Goal: Entertainment & Leisure: Browse casually

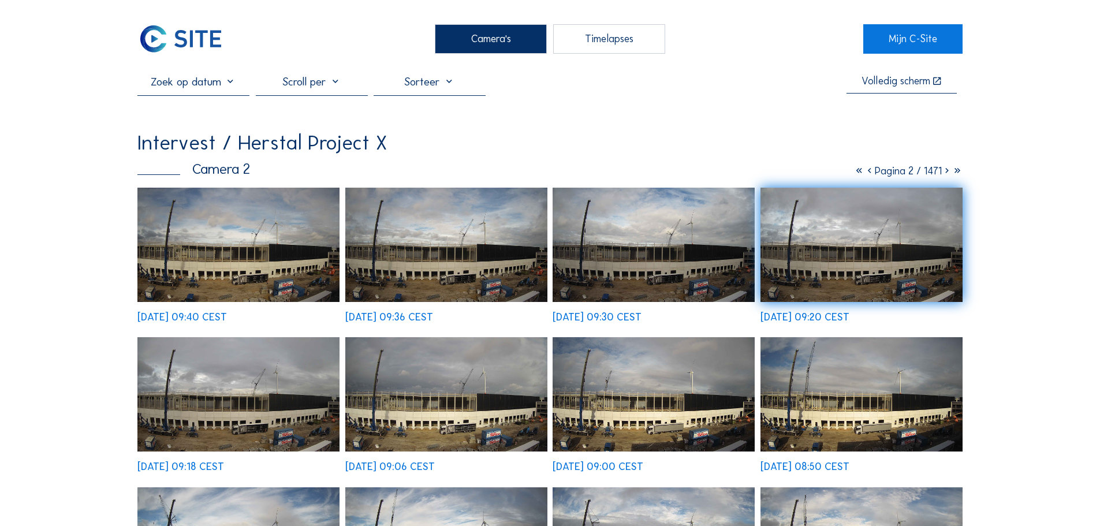
click at [203, 254] on img at bounding box center [238, 245] width 202 height 114
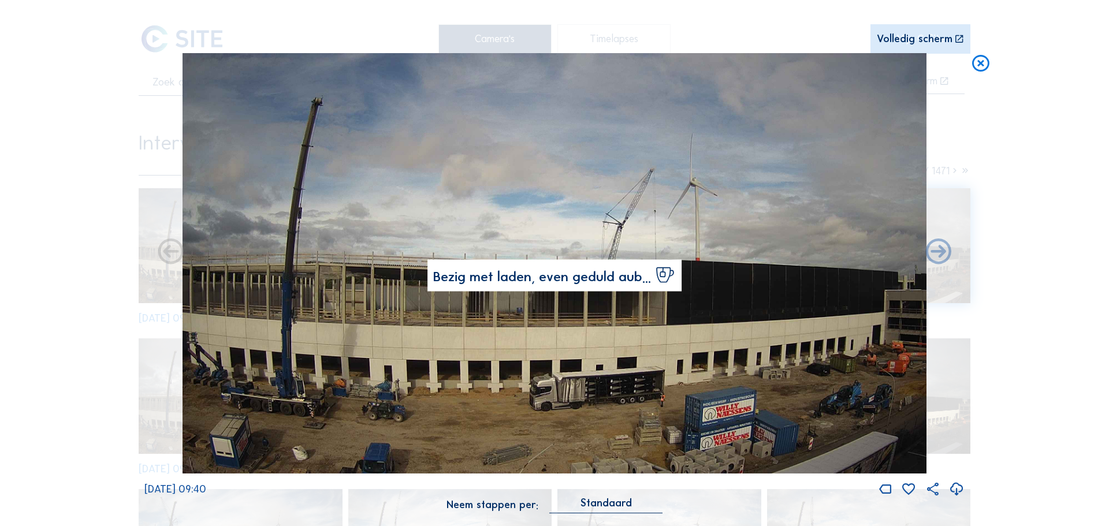
click at [979, 63] on icon at bounding box center [980, 63] width 21 height 21
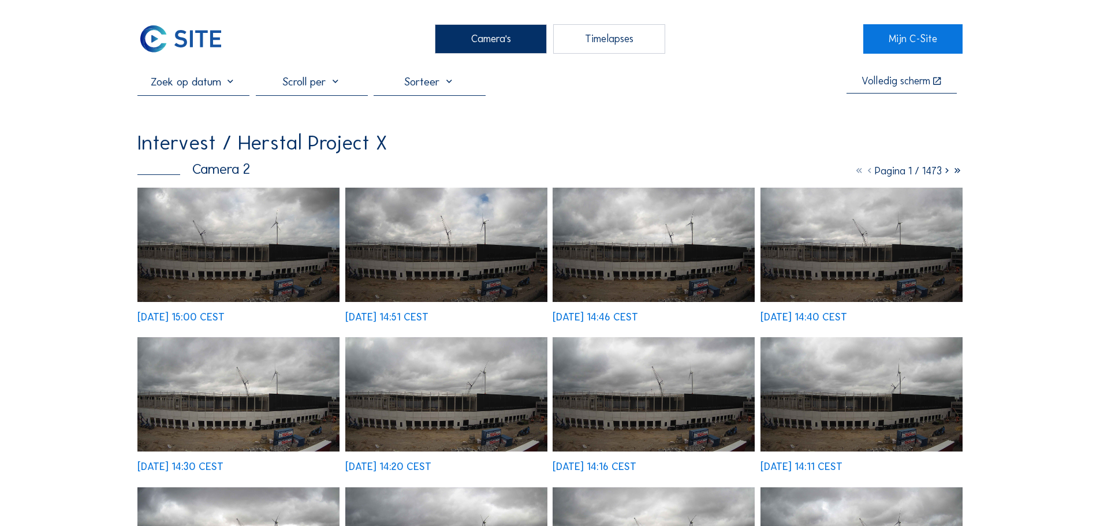
click at [215, 278] on img at bounding box center [238, 245] width 202 height 114
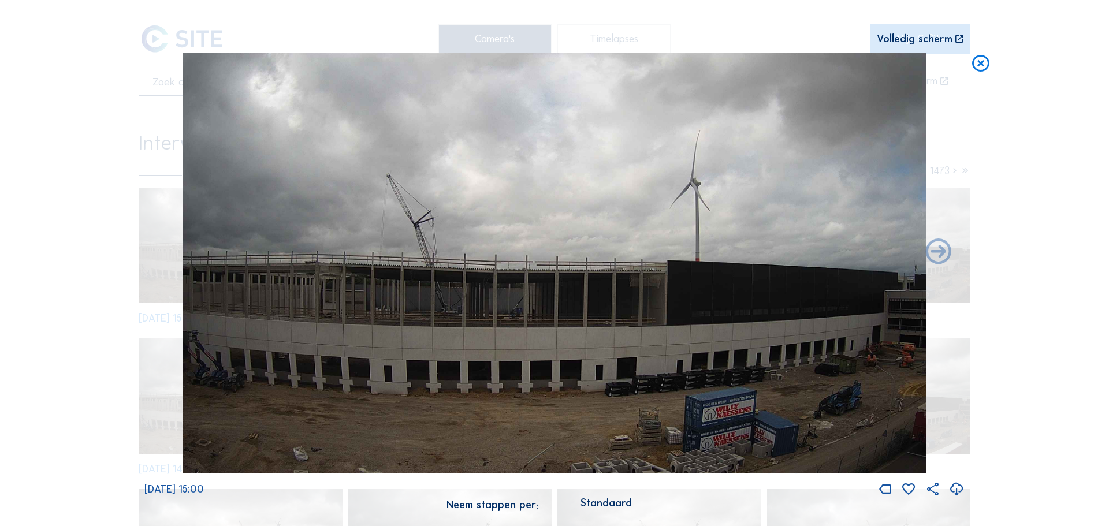
click at [982, 65] on icon at bounding box center [980, 63] width 21 height 21
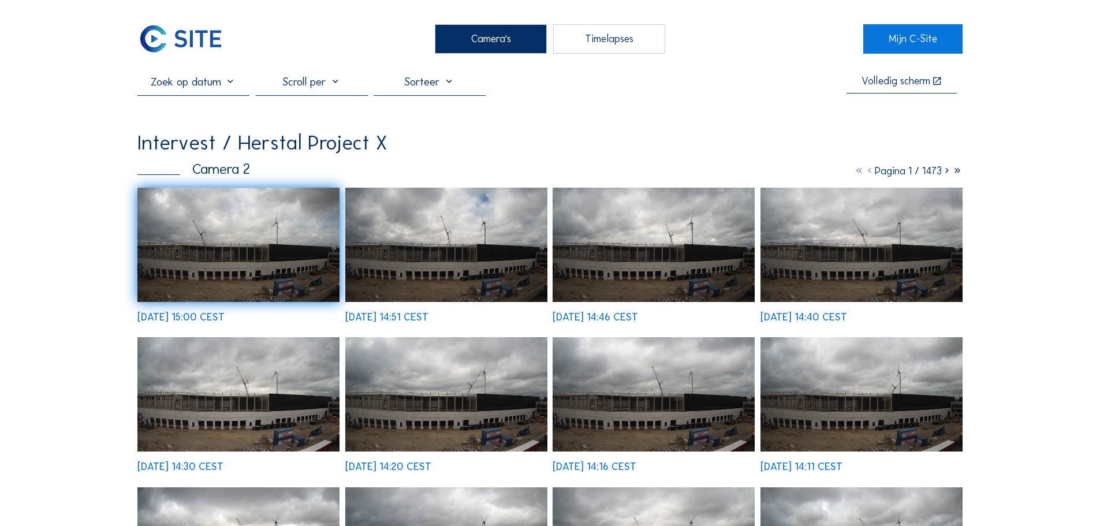
click at [494, 40] on div "Camera's" at bounding box center [491, 38] width 112 height 29
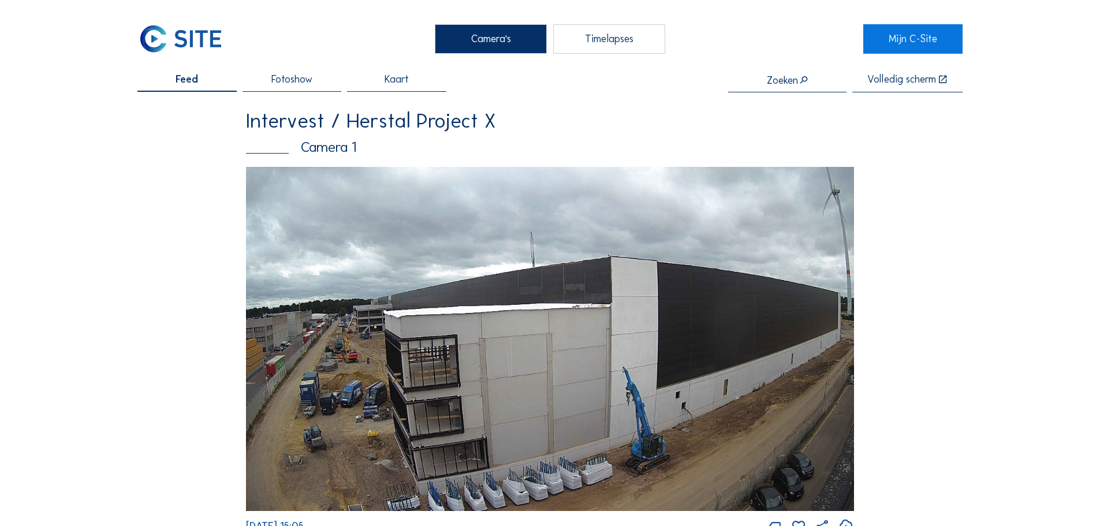
click at [355, 227] on img at bounding box center [550, 339] width 608 height 344
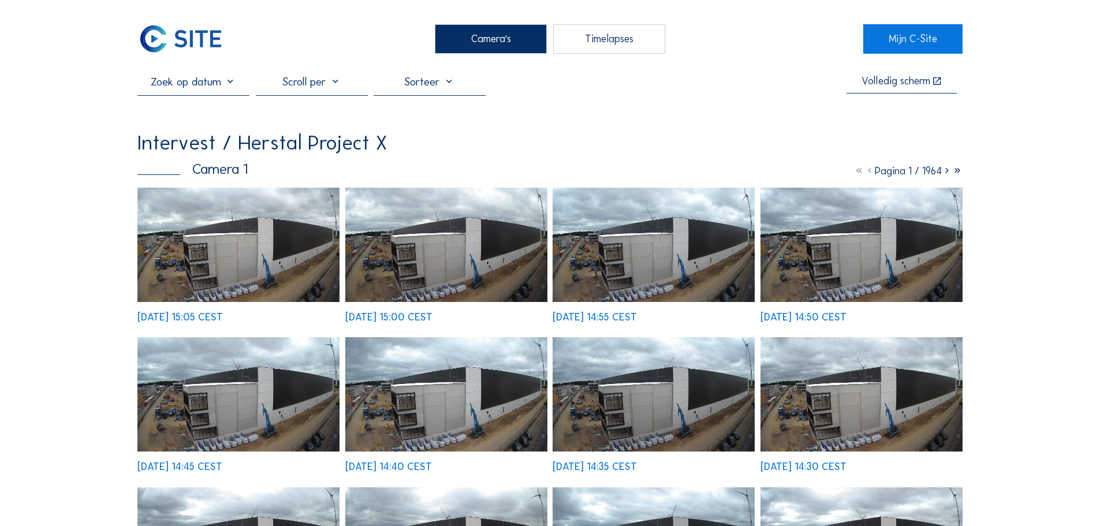
click at [201, 259] on img at bounding box center [238, 245] width 202 height 114
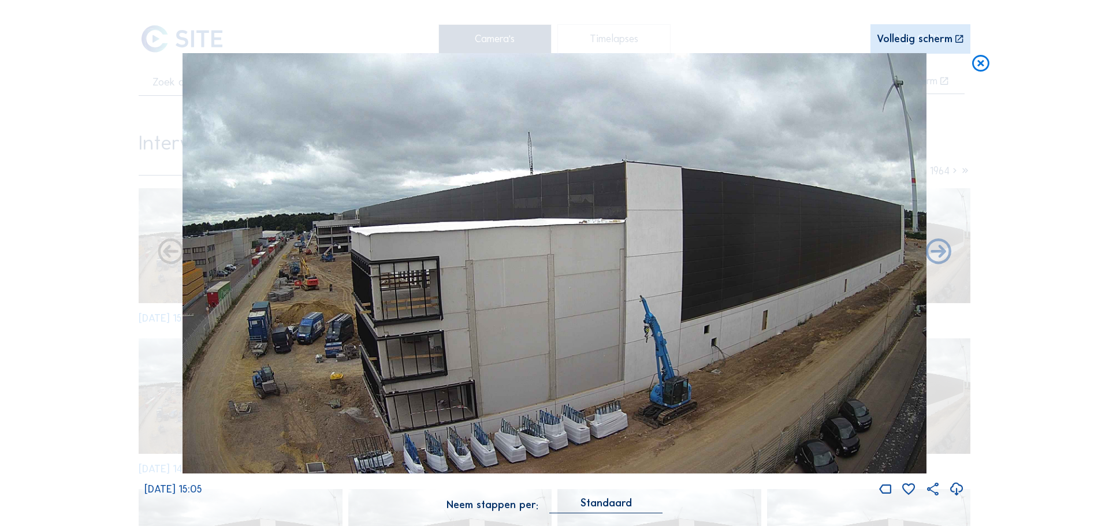
click at [984, 64] on icon at bounding box center [980, 63] width 21 height 21
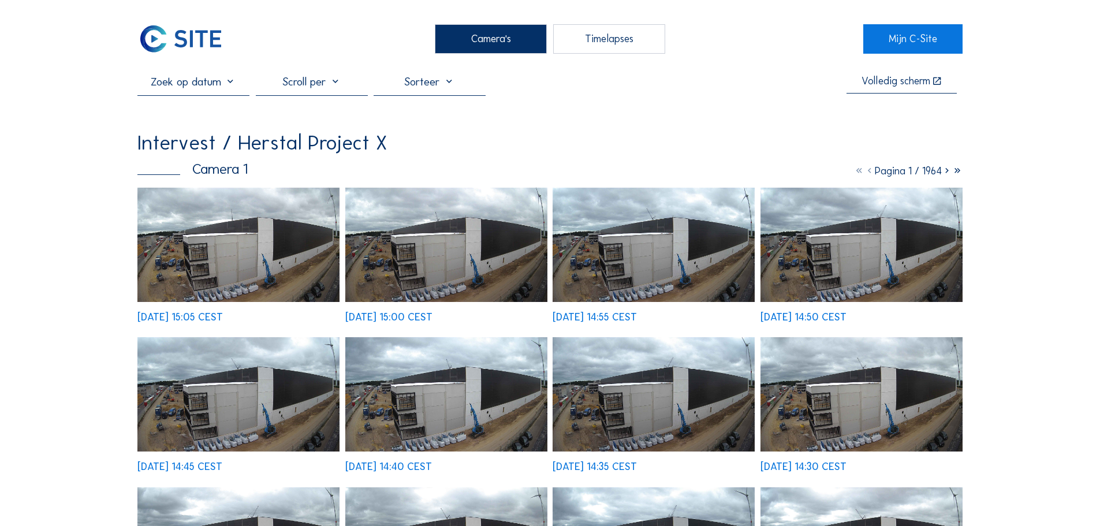
click at [524, 31] on div "Camera's" at bounding box center [491, 38] width 112 height 29
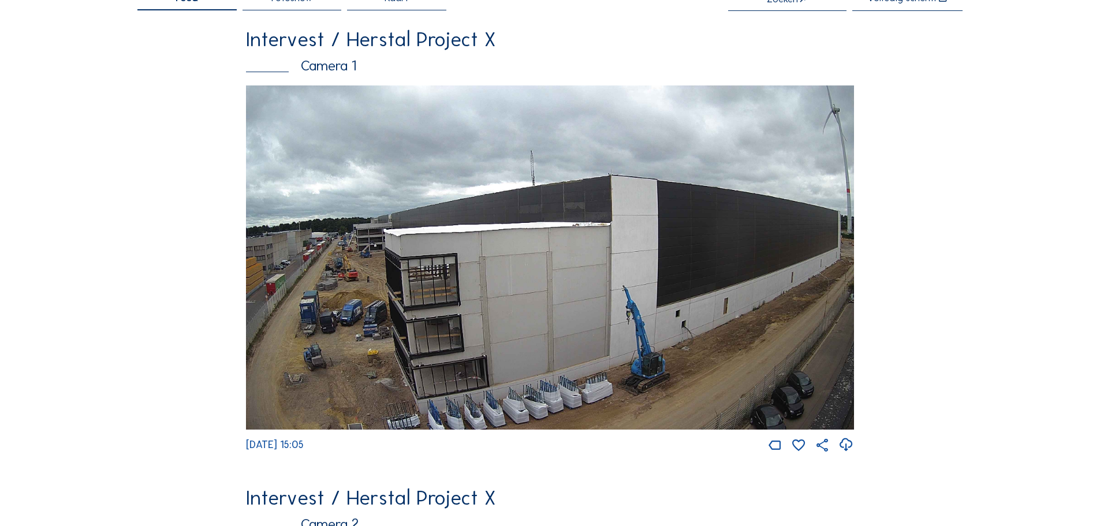
scroll to position [173, 0]
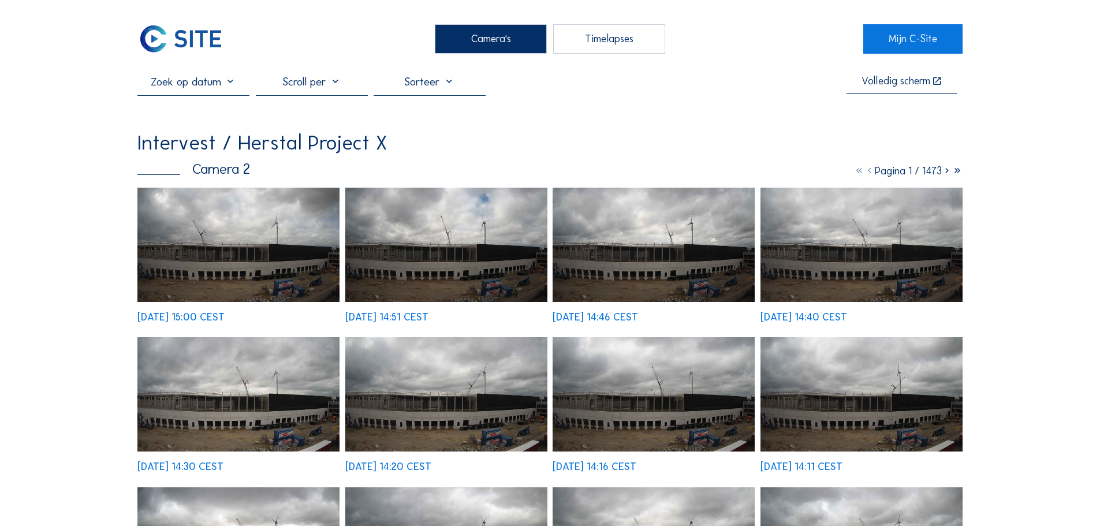
click at [295, 273] on img at bounding box center [238, 245] width 202 height 114
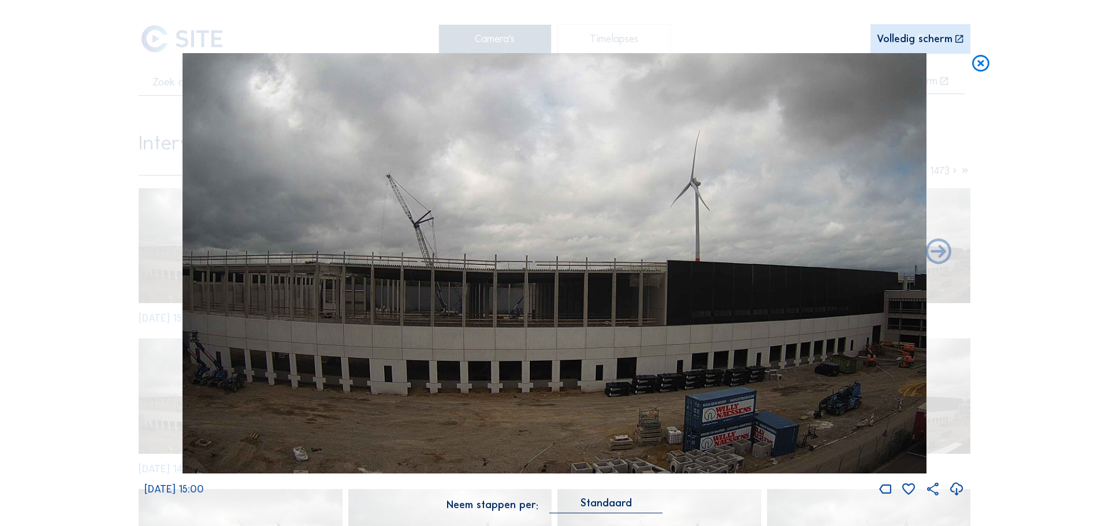
click at [977, 65] on icon at bounding box center [980, 63] width 21 height 21
